Goal: Task Accomplishment & Management: Use online tool/utility

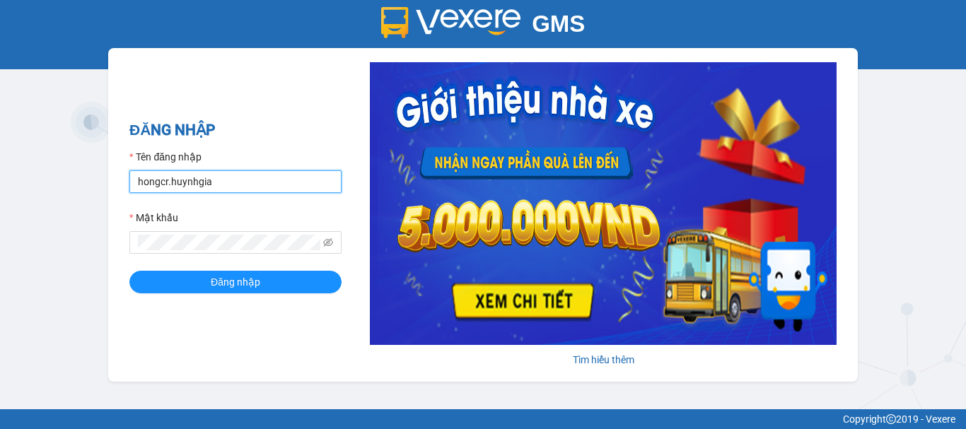
click at [267, 179] on input "hongcr.huynhgia" at bounding box center [235, 181] width 212 height 23
type input "quynhcamranh.huynhgia"
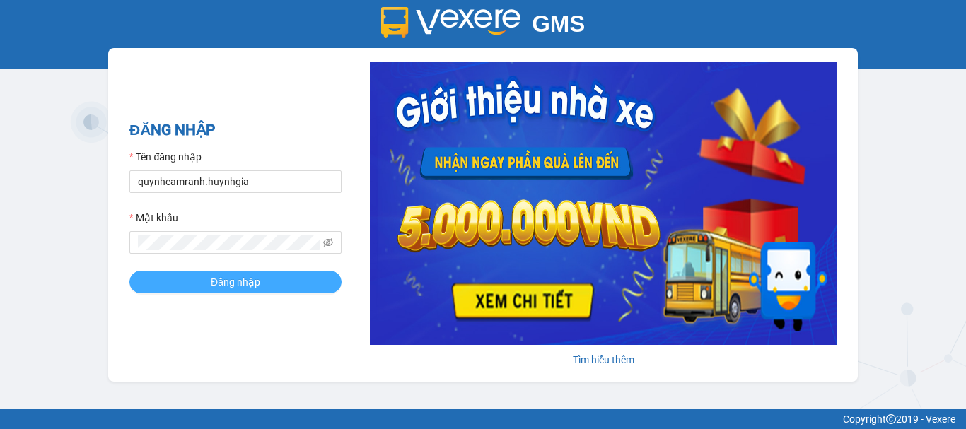
click at [215, 279] on span "Đăng nhập" at bounding box center [235, 282] width 49 height 16
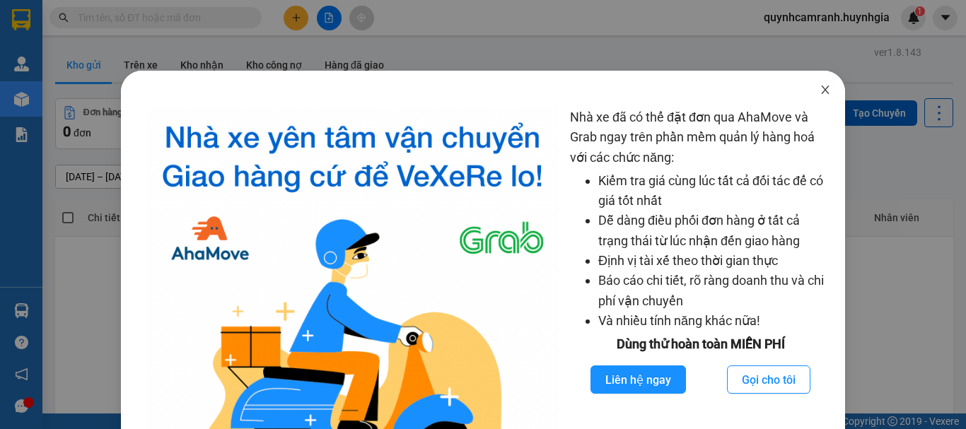
click at [820, 88] on icon "close" at bounding box center [825, 89] width 11 height 11
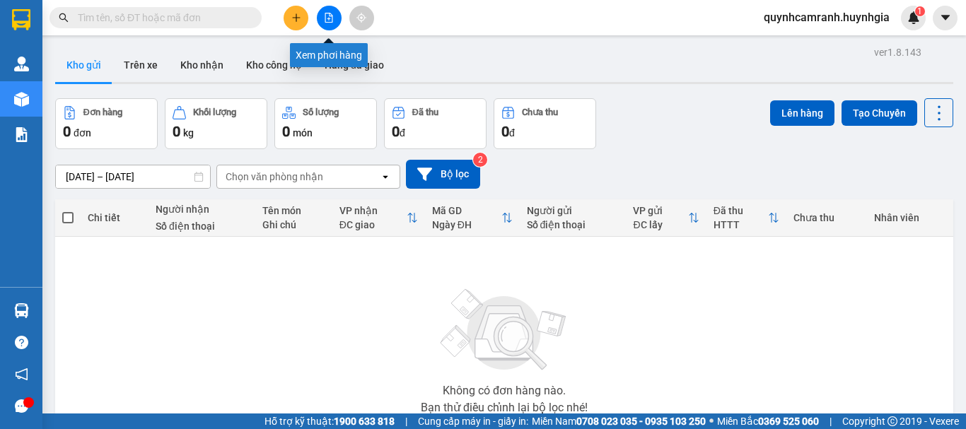
click at [330, 21] on icon "file-add" at bounding box center [329, 18] width 10 height 10
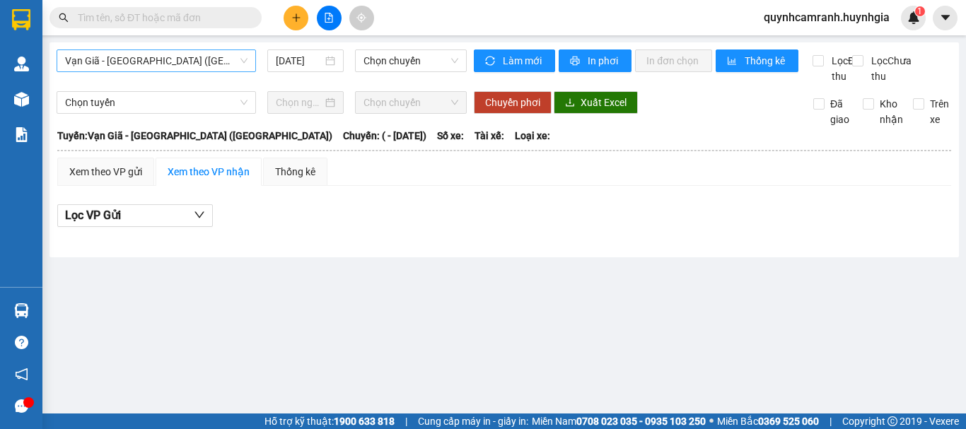
click at [151, 65] on span "Vạn Giã - [GEOGRAPHIC_DATA] ([GEOGRAPHIC_DATA])" at bounding box center [156, 60] width 182 height 21
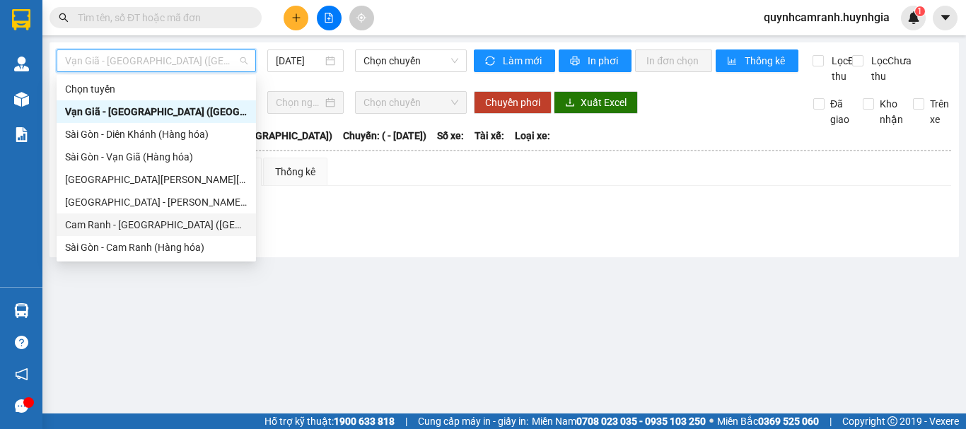
click at [116, 222] on div "Cam Ranh - [GEOGRAPHIC_DATA] ([GEOGRAPHIC_DATA])" at bounding box center [156, 225] width 182 height 16
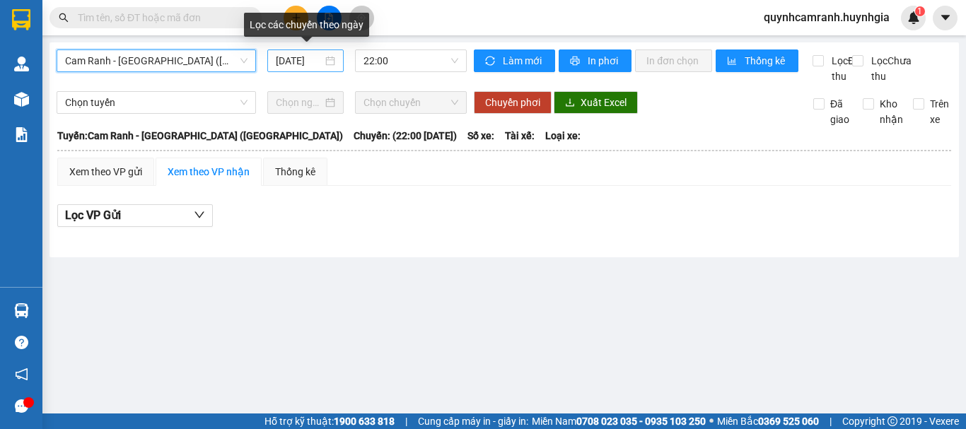
click at [290, 59] on input "[DATE]" at bounding box center [299, 61] width 47 height 16
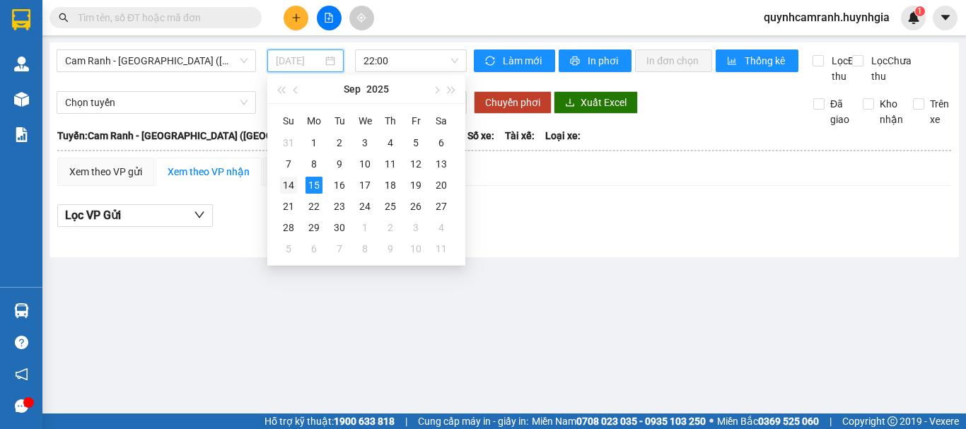
click at [289, 187] on div "14" at bounding box center [288, 185] width 17 height 17
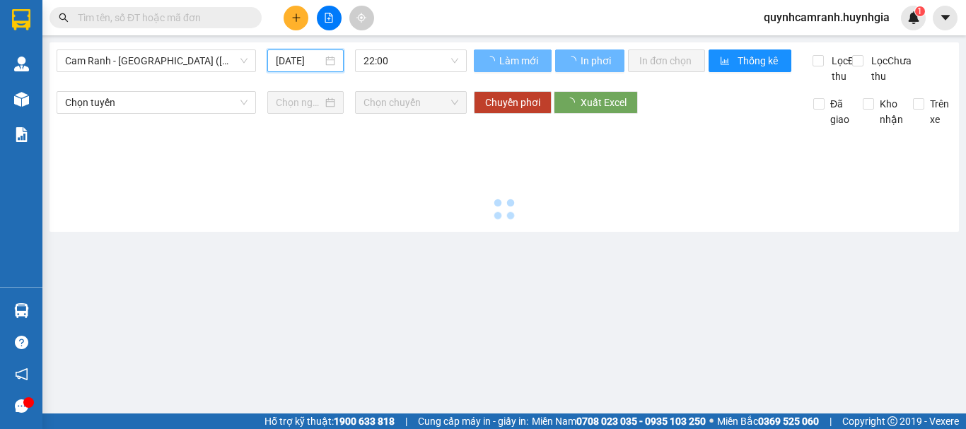
type input "[DATE]"
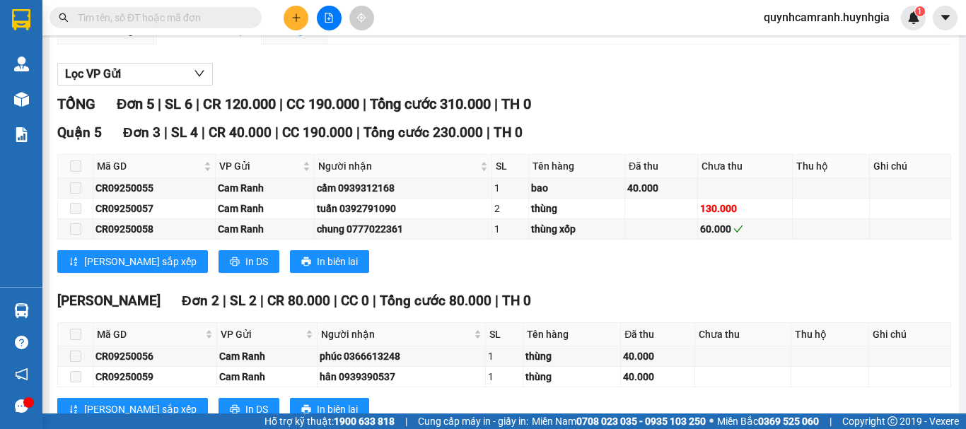
scroll to position [204, 0]
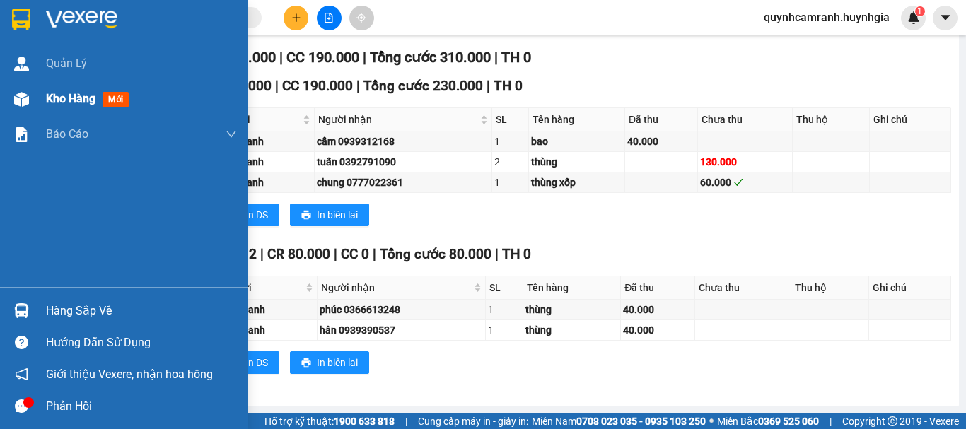
click at [73, 103] on span "Kho hàng" at bounding box center [70, 98] width 49 height 13
